Goal: Transaction & Acquisition: Obtain resource

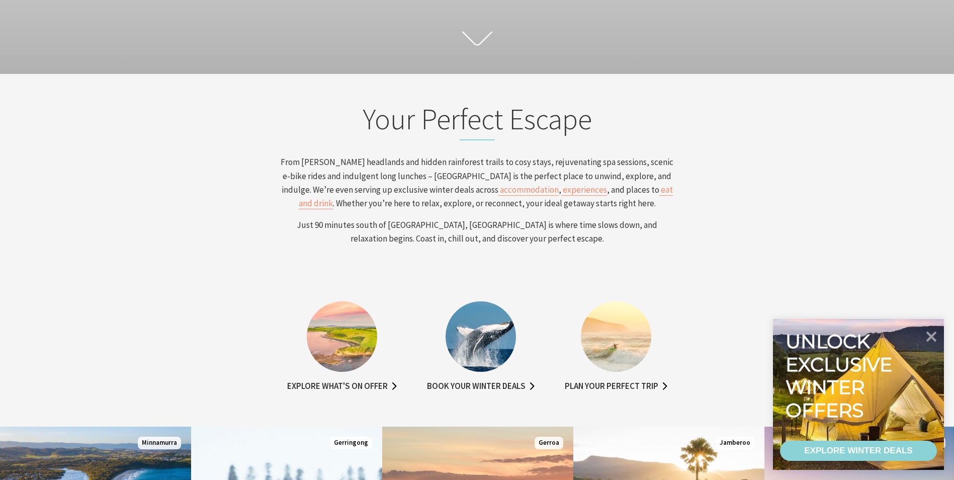
scroll to position [352, 0]
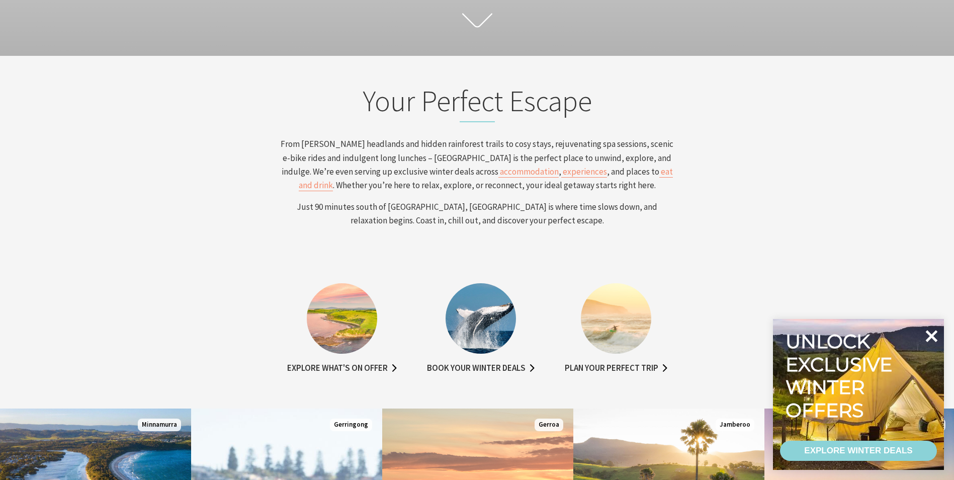
click at [927, 333] on icon at bounding box center [932, 336] width 12 height 12
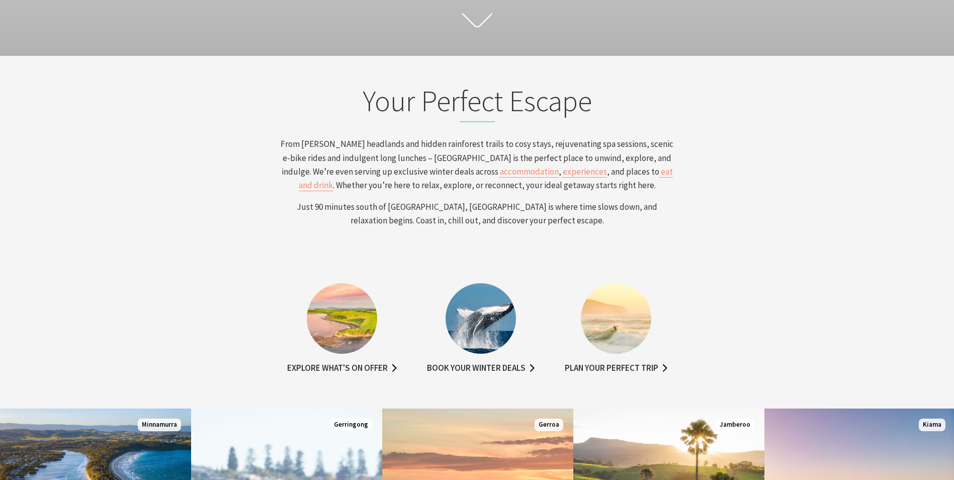
click at [476, 323] on img at bounding box center [481, 318] width 70 height 70
click at [475, 367] on link "Book your winter deals" at bounding box center [481, 368] width 108 height 15
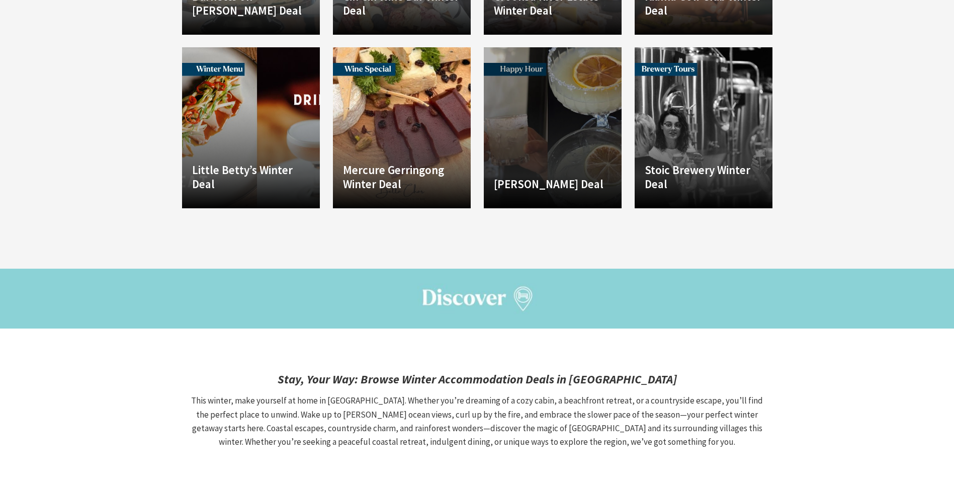
scroll to position [1308, 0]
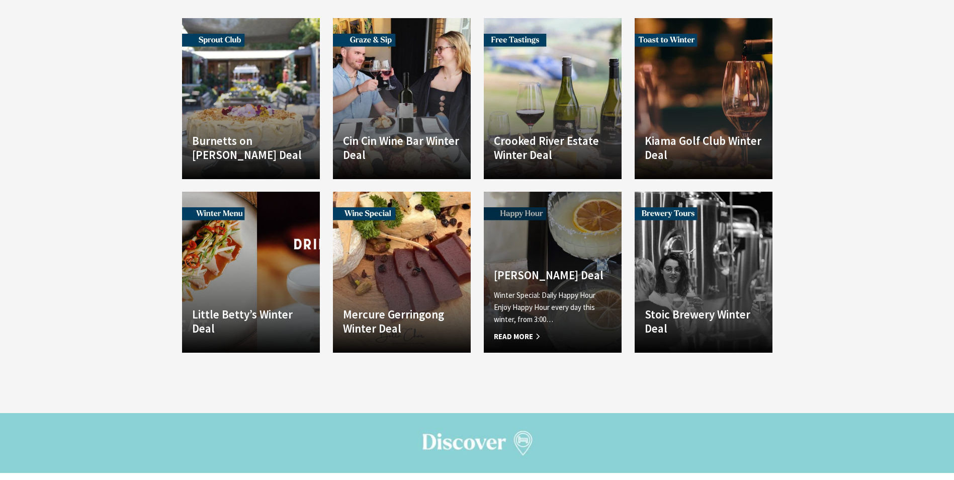
click at [545, 220] on link "Another Image Used [PERSON_NAME] Deal Winter Special: Daily Happy Hour Enjoy Ha…" at bounding box center [553, 272] width 138 height 161
